Goal: Use online tool/utility: Utilize a website feature to perform a specific function

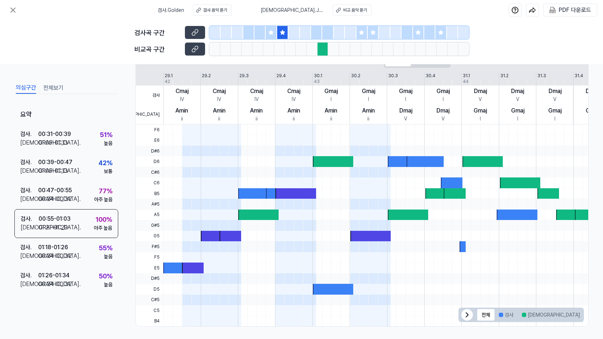
scroll to position [128, 0]
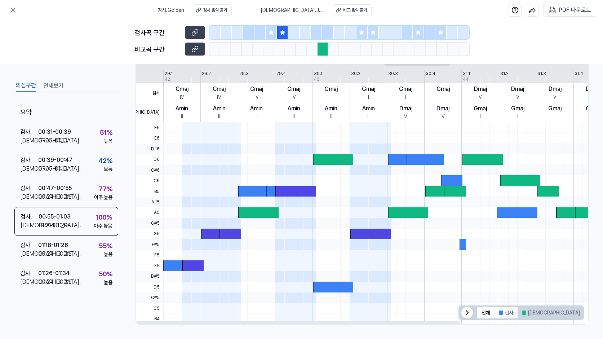
click at [508, 265] on button "검사" at bounding box center [506, 313] width 23 height 12
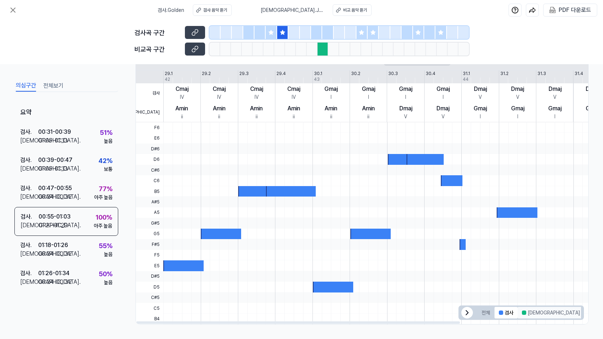
click at [519, 265] on button "[DEMOGRAPHIC_DATA]" at bounding box center [551, 313] width 67 height 12
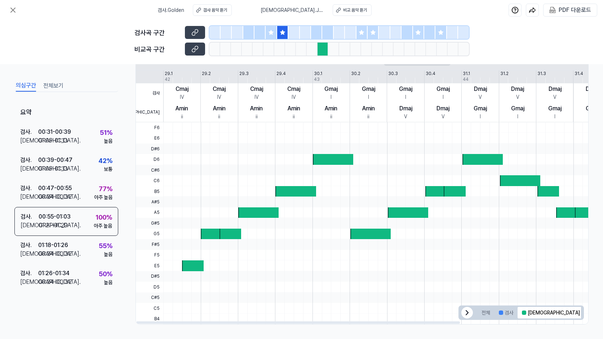
click at [519, 265] on button "겹치는 부분" at bounding box center [603, 313] width 37 height 12
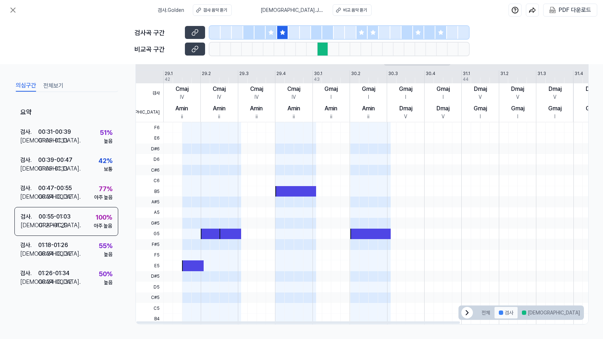
click at [508, 265] on button "검사" at bounding box center [506, 313] width 23 height 12
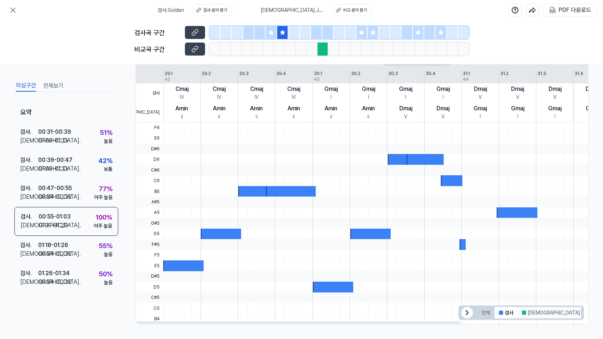
click at [519, 265] on button "[DEMOGRAPHIC_DATA]" at bounding box center [551, 313] width 67 height 12
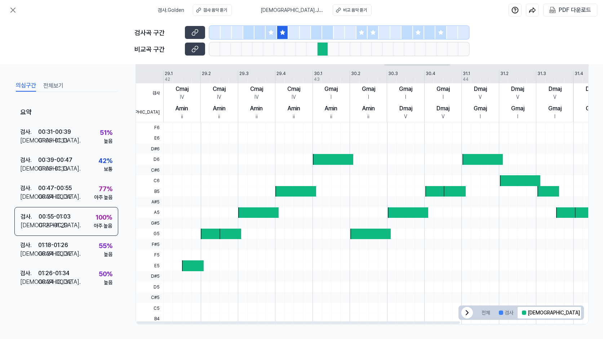
click at [519, 265] on button "겹치는 부분" at bounding box center [603, 313] width 37 height 12
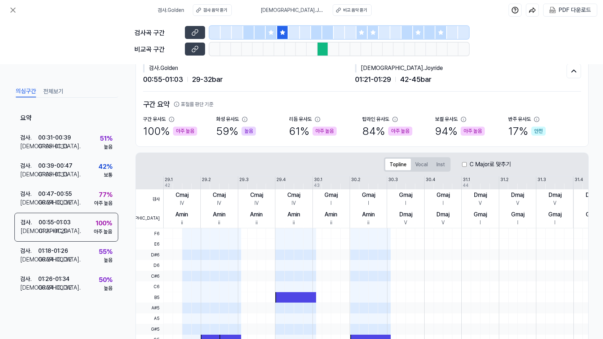
scroll to position [0, 0]
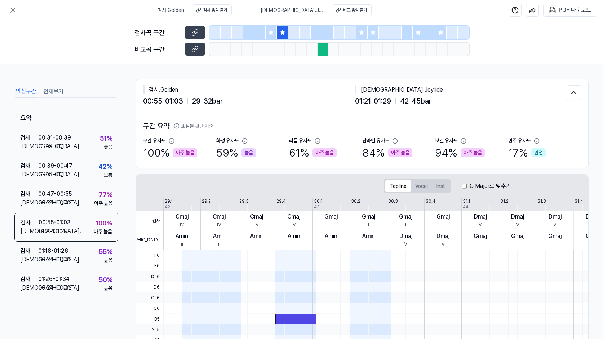
click at [278, 34] on div at bounding box center [282, 32] width 11 height 13
click at [273, 37] on div at bounding box center [271, 32] width 11 height 13
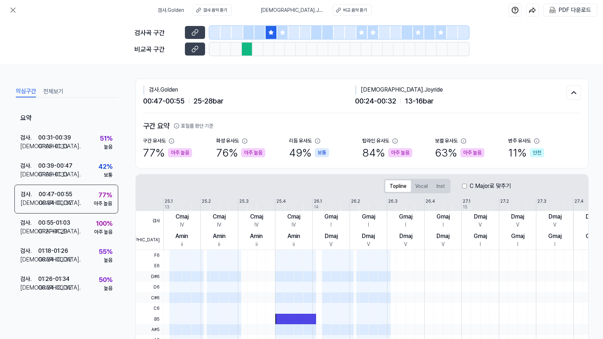
click at [277, 98] on div "00:47 - 00:55 25 - 28 bar" at bounding box center [249, 101] width 212 height 11
click at [9, 10] on icon at bounding box center [13, 10] width 9 height 9
